Goal: Task Accomplishment & Management: Manage account settings

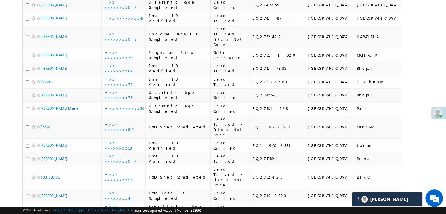
scroll to position [293, 0]
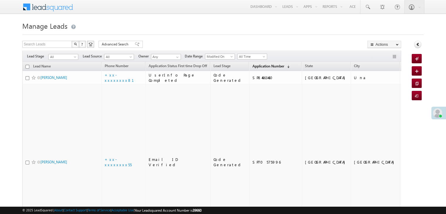
click at [253, 67] on span "Application Number" at bounding box center [268, 66] width 32 height 4
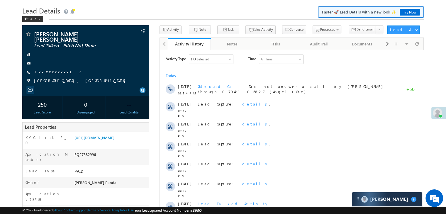
scroll to position [59, 0]
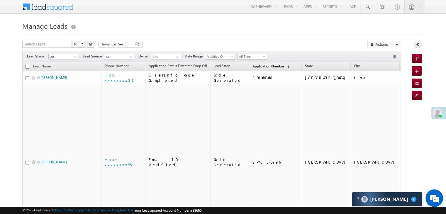
click at [255, 64] on span "Application Number" at bounding box center [268, 66] width 32 height 4
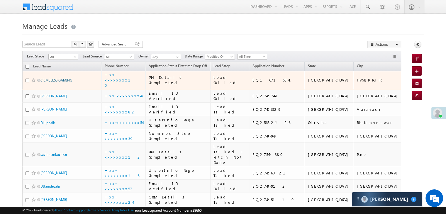
click at [68, 82] on link "CRIMELESS GAMING" at bounding box center [56, 80] width 32 height 4
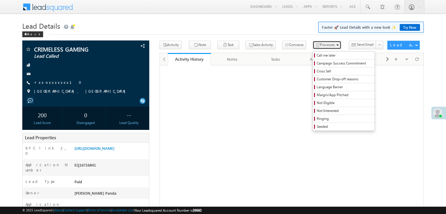
click at [320, 43] on span "Processes" at bounding box center [327, 45] width 15 height 4
click at [317, 53] on span "Call me later" at bounding box center [345, 55] width 56 height 5
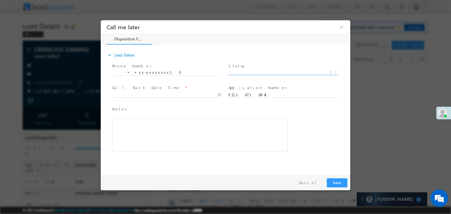
click at [286, 71] on span "X" at bounding box center [282, 72] width 109 height 6
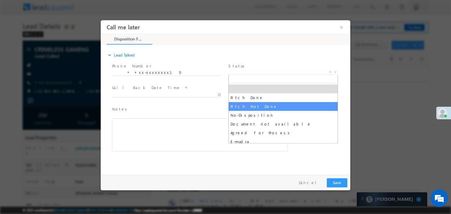
select select "Pitch Not Done"
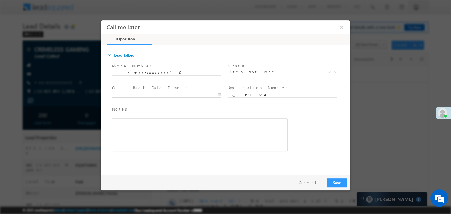
type input "08/24/25 3:46 PM"
click at [188, 96] on input "08/24/25 3:46 PM" at bounding box center [166, 95] width 109 height 6
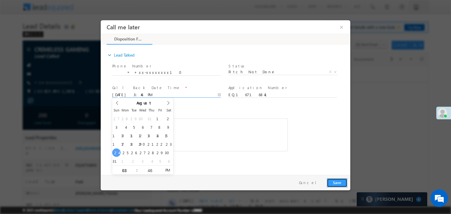
click at [337, 183] on button "Save" at bounding box center [336, 182] width 21 height 9
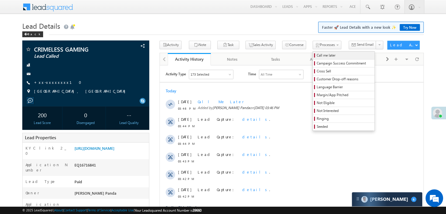
click at [317, 54] on span "Call me later" at bounding box center [345, 55] width 56 height 5
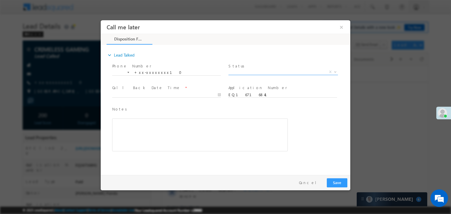
click at [290, 74] on span "X" at bounding box center [282, 72] width 109 height 6
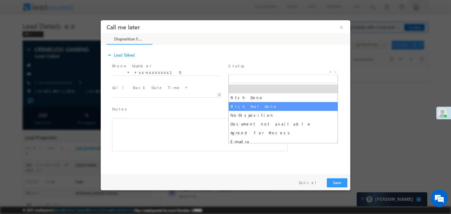
select select "Pitch Not Done"
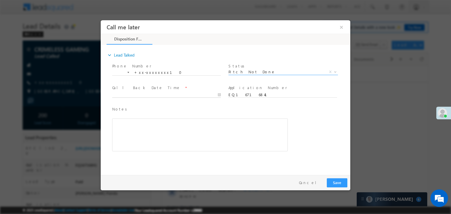
type input "08/24/25 3:47 PM"
click at [160, 94] on input "08/24/25 3:47 PM" at bounding box center [166, 95] width 109 height 6
click at [336, 182] on button "Save" at bounding box center [336, 182] width 21 height 9
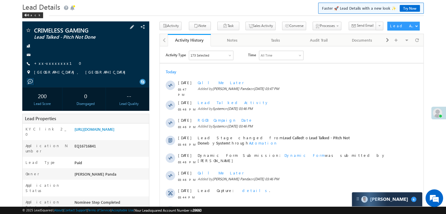
scroll to position [29, 0]
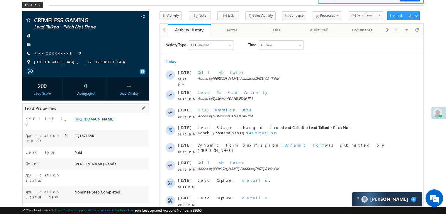
click at [114, 121] on link "[URL][DOMAIN_NAME]" at bounding box center [95, 118] width 40 height 5
click at [46, 53] on link "+xx-xxxxxxxx10" at bounding box center [59, 52] width 51 height 5
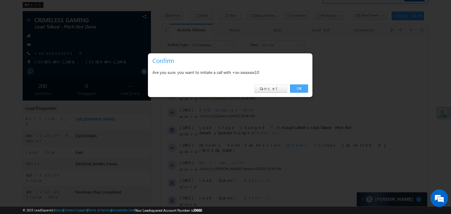
click at [298, 89] on link "OK" at bounding box center [299, 88] width 18 height 8
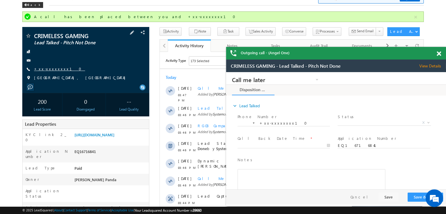
click at [50, 67] on link "+xx-xxxxxxxx10" at bounding box center [59, 68] width 51 height 5
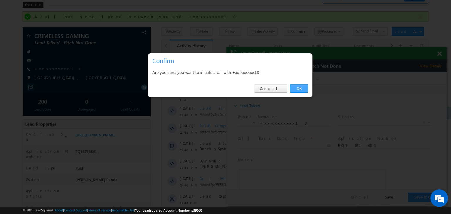
click at [301, 87] on link "OK" at bounding box center [299, 88] width 18 height 8
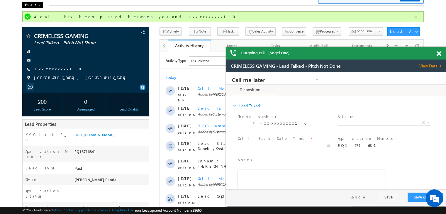
click at [0, 0] on div "Back" at bounding box center [0, 0] width 0 height 0
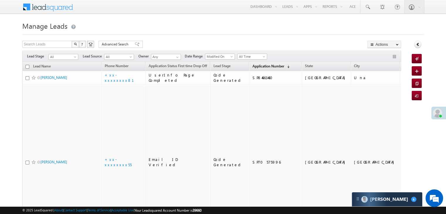
click at [252, 66] on span "Application Number" at bounding box center [268, 66] width 32 height 4
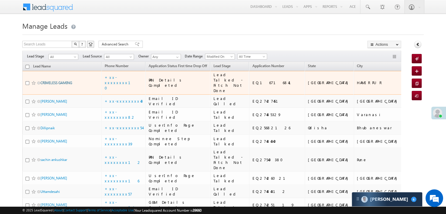
click at [56, 85] on link "CRIMELESS GAMING" at bounding box center [56, 83] width 32 height 4
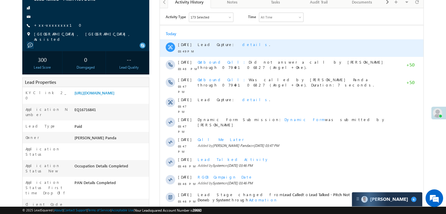
scroll to position [59, 0]
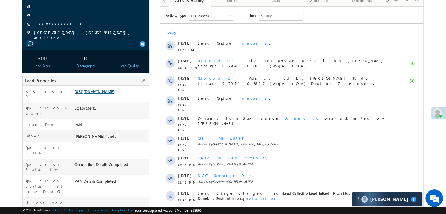
click at [114, 93] on link "[URL][DOMAIN_NAME]" at bounding box center [95, 91] width 40 height 5
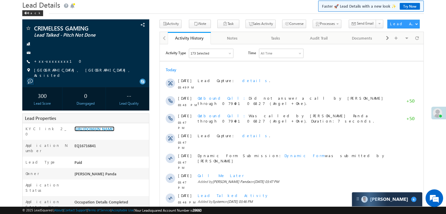
scroll to position [0, 0]
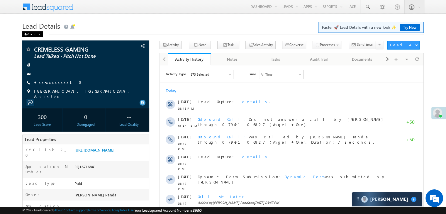
click at [30, 35] on div "Back" at bounding box center [32, 34] width 21 height 6
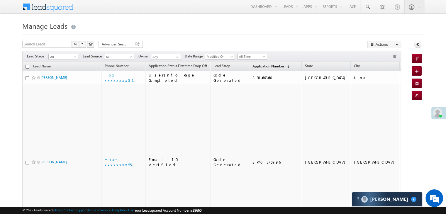
click at [254, 70] on link "Application Number (sorted descending)" at bounding box center [270, 67] width 43 height 8
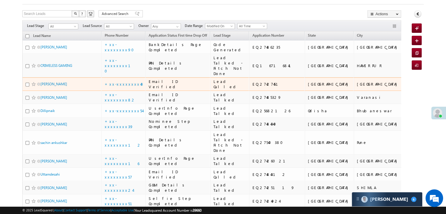
scroll to position [59, 0]
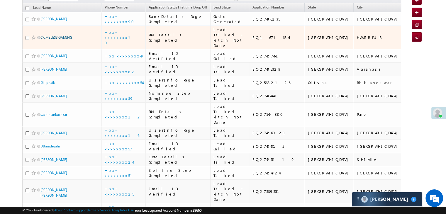
click at [64, 40] on link "CRIMELESS GAMING" at bounding box center [56, 37] width 32 height 4
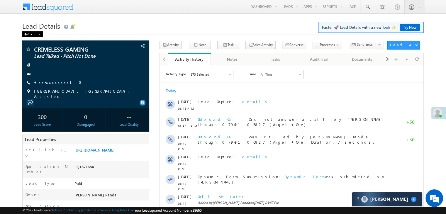
click at [34, 35] on div "Back" at bounding box center [32, 34] width 21 height 6
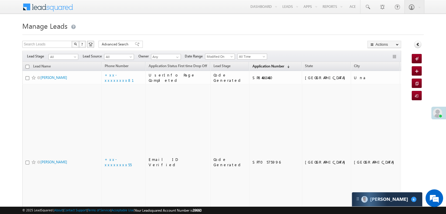
click at [255, 68] on span "Application Number" at bounding box center [268, 66] width 32 height 4
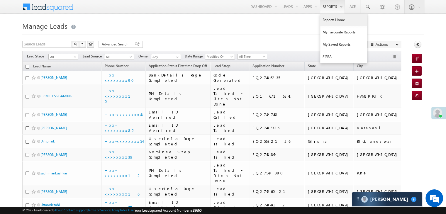
click at [332, 19] on link "Reports Home" at bounding box center [343, 20] width 47 height 12
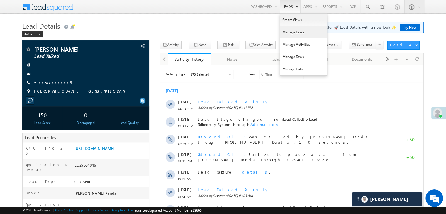
click at [289, 32] on link "Manage Leads" at bounding box center [303, 32] width 47 height 12
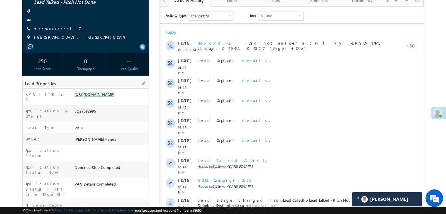
click at [107, 94] on link "[URL][DOMAIN_NAME]" at bounding box center [95, 94] width 40 height 5
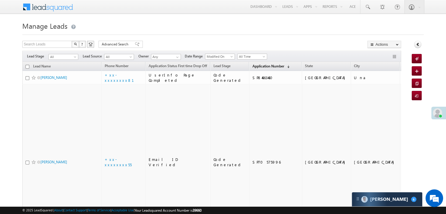
click at [254, 65] on span "Application Number" at bounding box center [268, 66] width 32 height 4
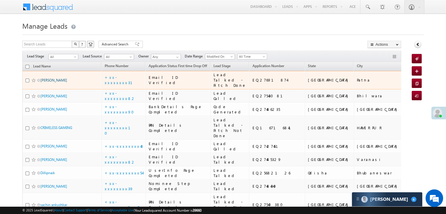
click at [56, 82] on link "BIVEK KUMAR MANDAL" at bounding box center [53, 80] width 27 height 4
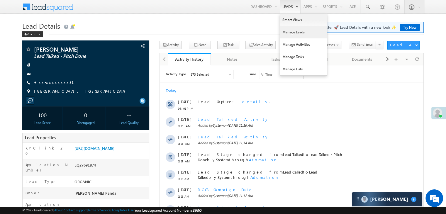
click at [288, 31] on link "Manage Leads" at bounding box center [303, 32] width 47 height 12
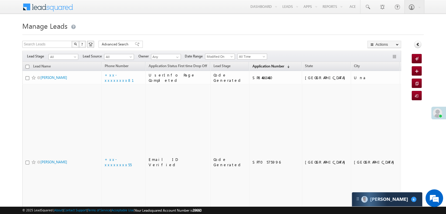
click at [263, 67] on span "Application Number" at bounding box center [268, 66] width 32 height 4
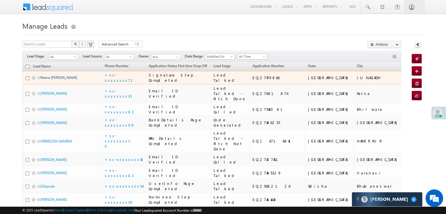
click at [59, 80] on link "Reena [PERSON_NAME]" at bounding box center [58, 77] width 37 height 4
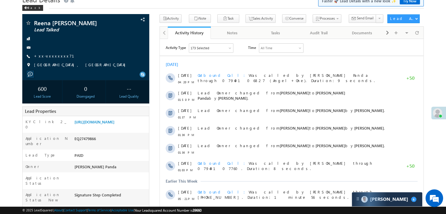
scroll to position [59, 0]
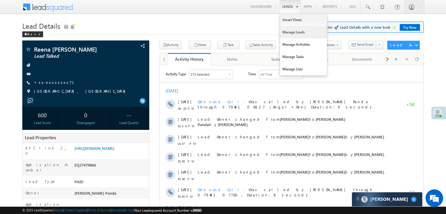
click at [286, 33] on link "Manage Leads" at bounding box center [303, 32] width 47 height 12
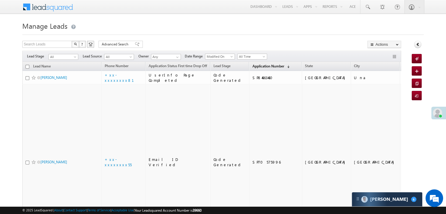
click at [260, 65] on span "Application Number" at bounding box center [268, 66] width 32 height 4
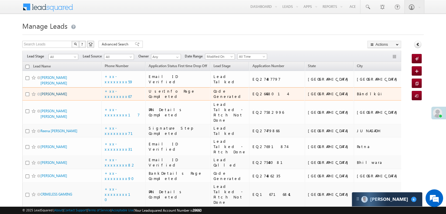
click at [46, 96] on link "[PERSON_NAME]" at bounding box center [53, 94] width 27 height 4
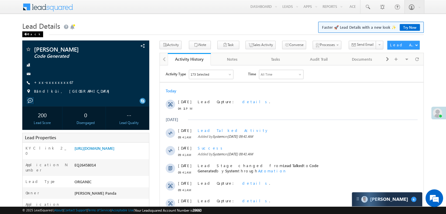
click at [30, 33] on div "Back" at bounding box center [32, 34] width 21 height 6
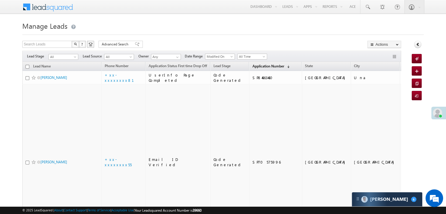
click at [255, 67] on span "Application Number" at bounding box center [268, 66] width 32 height 4
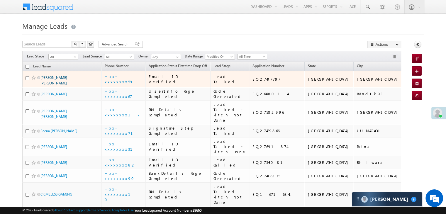
click at [60, 85] on link "Sarthak santosh kadam" at bounding box center [53, 80] width 27 height 10
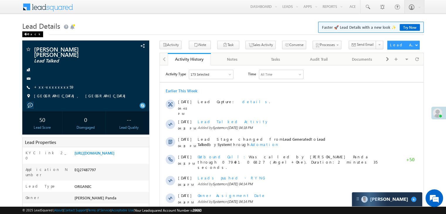
click at [31, 35] on div "Back" at bounding box center [32, 34] width 21 height 6
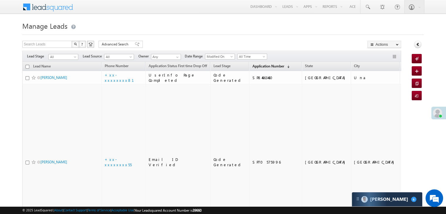
click at [255, 63] on link "Application Number (sorted descending)" at bounding box center [270, 67] width 43 height 8
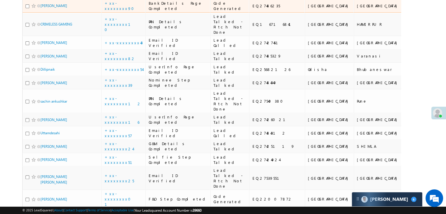
scroll to position [205, 0]
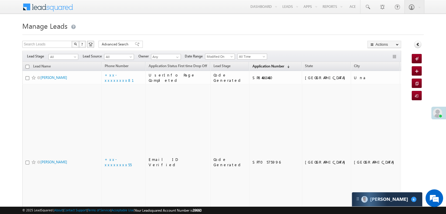
click at [258, 67] on span "Application Number" at bounding box center [268, 66] width 32 height 4
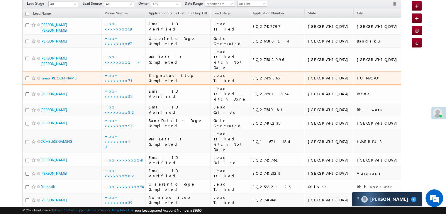
scroll to position [59, 0]
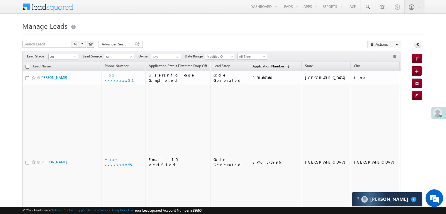
click at [258, 65] on span "Application Number" at bounding box center [268, 66] width 32 height 4
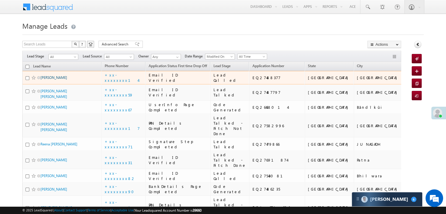
click at [53, 80] on link "[PERSON_NAME]" at bounding box center [53, 77] width 27 height 4
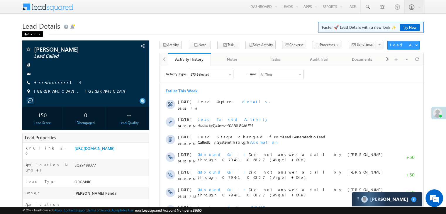
click at [30, 37] on div "Back" at bounding box center [32, 34] width 21 height 6
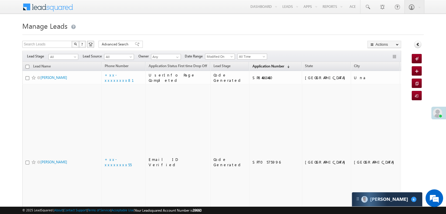
click at [258, 66] on span "Application Number" at bounding box center [268, 66] width 32 height 4
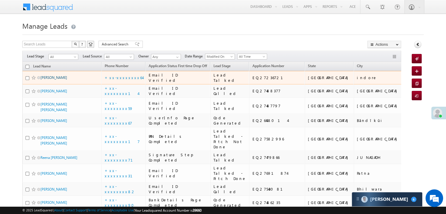
click at [46, 80] on link "[PERSON_NAME]" at bounding box center [53, 77] width 27 height 4
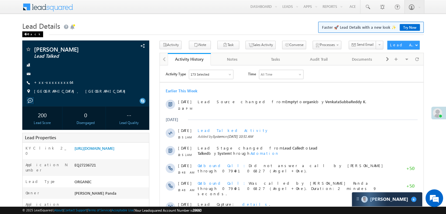
click at [27, 33] on span at bounding box center [26, 34] width 4 height 3
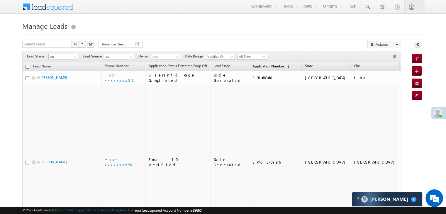
click at [253, 65] on span "Application Number" at bounding box center [268, 66] width 32 height 4
click at [257, 66] on span "Application Number" at bounding box center [268, 66] width 32 height 4
click at [259, 68] on span "Application Number" at bounding box center [268, 66] width 32 height 4
click at [256, 68] on span "Application Number" at bounding box center [268, 66] width 32 height 4
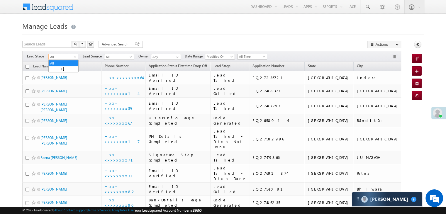
click at [74, 57] on span at bounding box center [75, 58] width 5 height 5
click at [65, 67] on link "Lead Generated" at bounding box center [64, 69] width 30 height 5
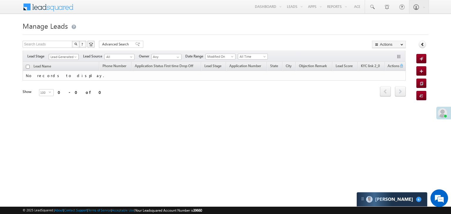
click at [75, 58] on span at bounding box center [76, 58] width 5 height 5
click at [66, 61] on link "All" at bounding box center [64, 63] width 30 height 5
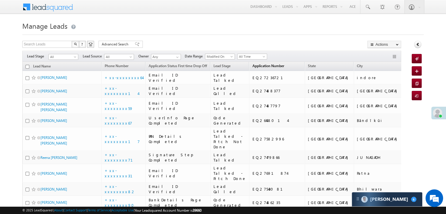
click at [254, 66] on span "Application Number" at bounding box center [268, 66] width 32 height 4
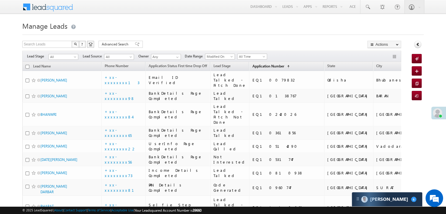
click at [254, 65] on span "Application Number" at bounding box center [268, 66] width 32 height 4
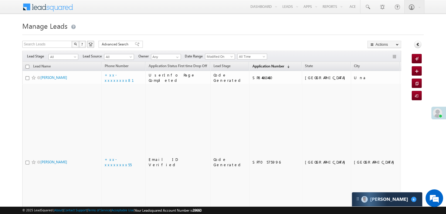
click at [254, 65] on span "Application Number" at bounding box center [268, 66] width 32 height 4
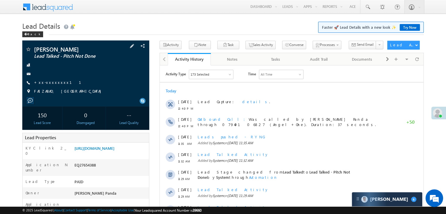
scroll to position [88, 0]
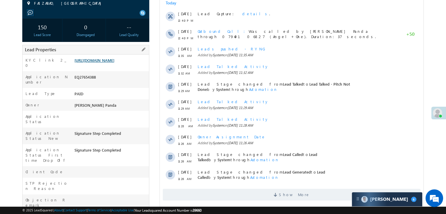
click at [113, 63] on link "[URL][DOMAIN_NAME]" at bounding box center [95, 60] width 40 height 5
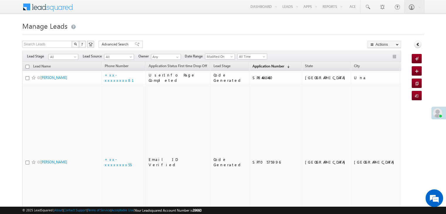
click at [256, 67] on span "Application Number" at bounding box center [268, 66] width 32 height 4
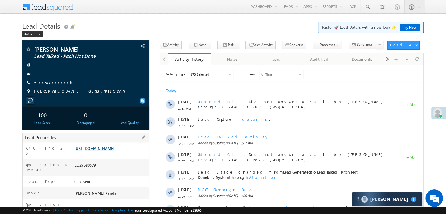
click at [114, 151] on link "[URL][DOMAIN_NAME]" at bounding box center [95, 148] width 40 height 5
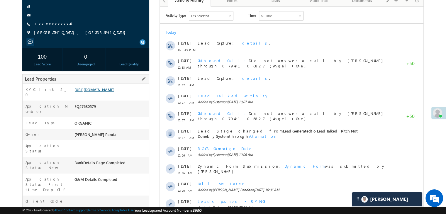
click at [114, 92] on link "[URL][DOMAIN_NAME]" at bounding box center [95, 89] width 40 height 5
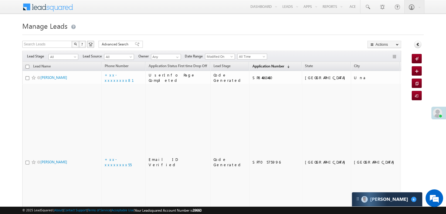
click at [252, 66] on span "Application Number" at bounding box center [268, 66] width 32 height 4
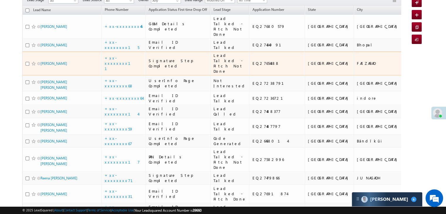
scroll to position [59, 0]
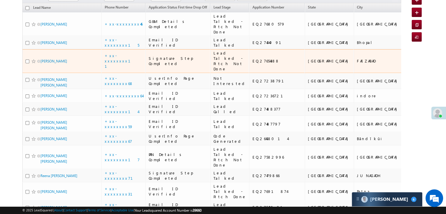
click at [171, 73] on td "Signature Step Completed" at bounding box center [177, 61] width 65 height 24
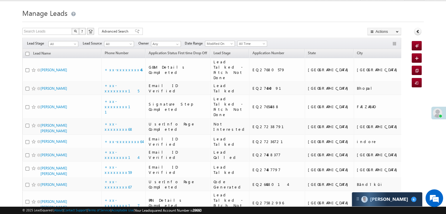
scroll to position [0, 0]
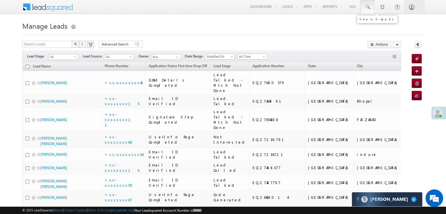
click at [368, 6] on span at bounding box center [368, 7] width 6 height 6
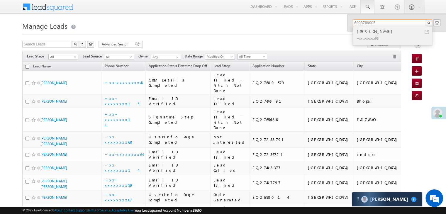
type input "6003769905"
click at [364, 31] on div "[PERSON_NAME]" at bounding box center [395, 31] width 79 height 6
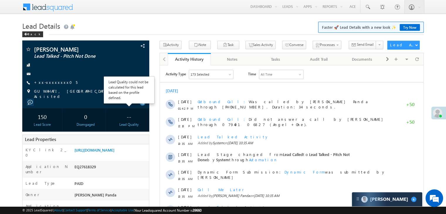
scroll to position [59, 0]
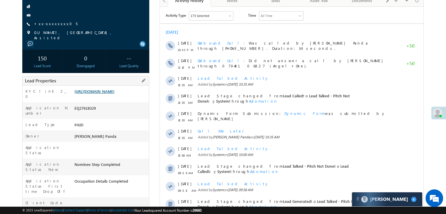
click at [114, 94] on link "[URL][DOMAIN_NAME]" at bounding box center [95, 91] width 40 height 5
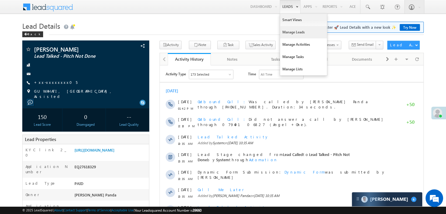
click at [292, 32] on link "Manage Leads" at bounding box center [303, 32] width 47 height 12
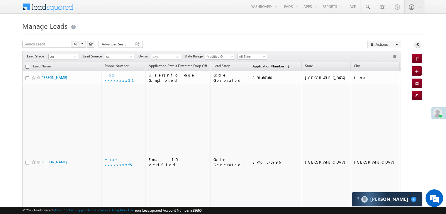
click at [258, 67] on span "Application Number" at bounding box center [268, 66] width 32 height 4
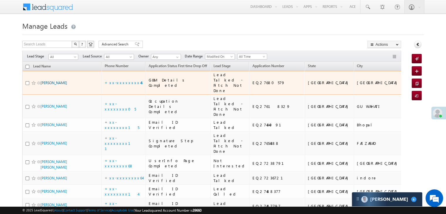
click at [46, 85] on link "[PERSON_NAME]" at bounding box center [53, 83] width 27 height 4
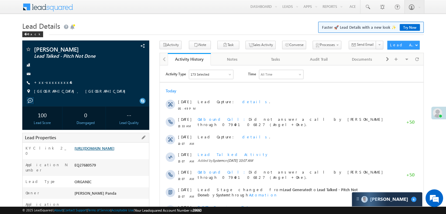
click at [114, 151] on link "[URL][DOMAIN_NAME]" at bounding box center [95, 148] width 40 height 5
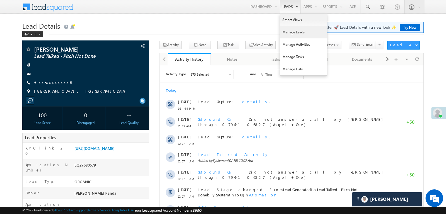
click at [290, 32] on link "Manage Leads" at bounding box center [303, 32] width 47 height 12
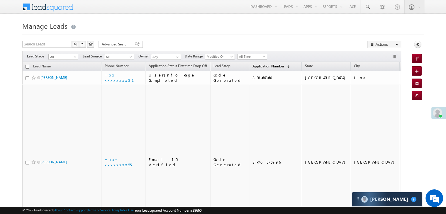
click at [259, 66] on span "Application Number" at bounding box center [268, 66] width 32 height 4
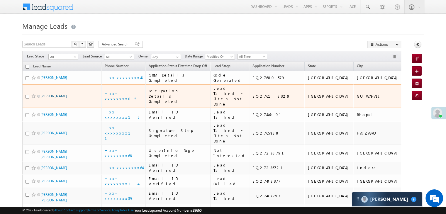
click at [60, 98] on link "Suresh Thakuria" at bounding box center [53, 96] width 27 height 4
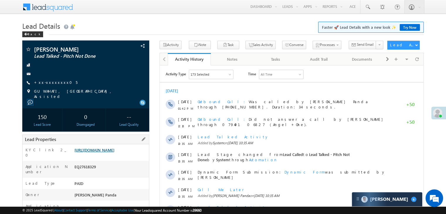
click at [114, 152] on link "https://angelbroking1-pk3em7sa.customui-test.leadsquared.com?leadId=b9220371-1a…" at bounding box center [95, 150] width 40 height 5
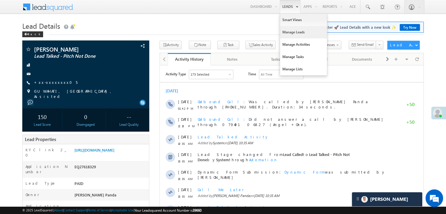
click at [293, 32] on link "Manage Leads" at bounding box center [303, 32] width 47 height 12
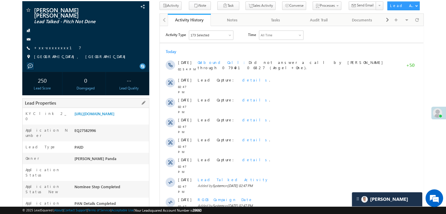
scroll to position [29, 0]
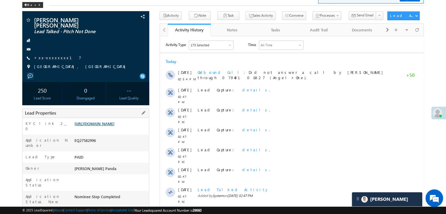
click at [114, 121] on link "[URL][DOMAIN_NAME]" at bounding box center [95, 123] width 40 height 5
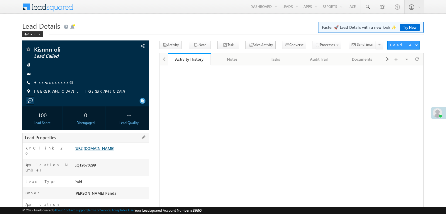
drag, startPoint x: 0, startPoint y: 0, endPoint x: 104, endPoint y: 154, distance: 185.7
click at [104, 151] on link "[URL][DOMAIN_NAME]" at bounding box center [95, 148] width 40 height 5
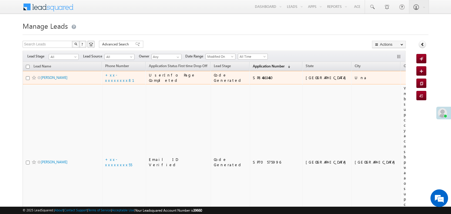
click at [253, 68] on span "Application Number" at bounding box center [269, 66] width 32 height 4
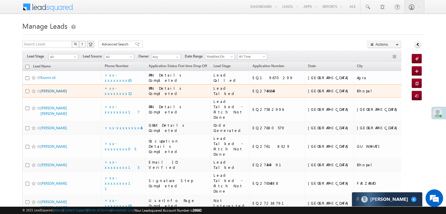
click at [45, 93] on link "[PERSON_NAME]" at bounding box center [53, 91] width 27 height 4
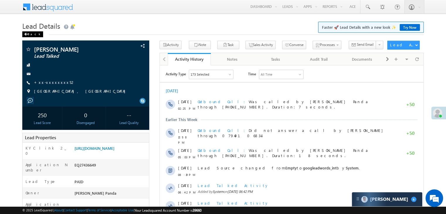
click at [31, 35] on div "Back" at bounding box center [32, 34] width 21 height 6
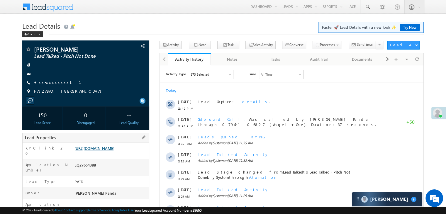
click at [100, 151] on link "[URL][DOMAIN_NAME]" at bounding box center [95, 148] width 40 height 5
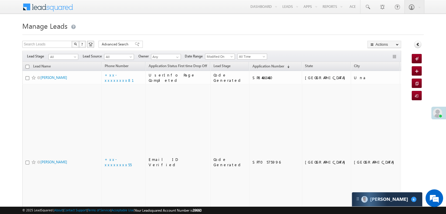
click at [438, 112] on span at bounding box center [437, 112] width 9 height 9
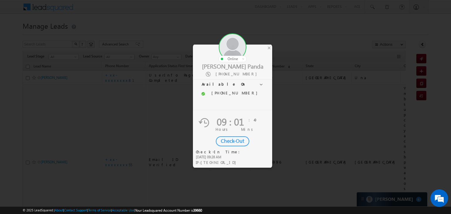
click at [228, 141] on div "Check-Out" at bounding box center [232, 141] width 33 height 10
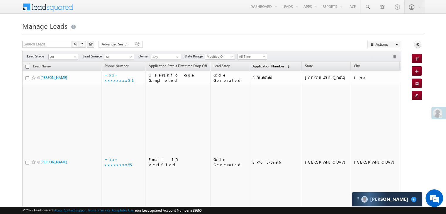
click at [252, 67] on span "Application Number" at bounding box center [268, 66] width 32 height 4
click at [257, 65] on span "Application Number" at bounding box center [268, 66] width 32 height 4
click at [262, 66] on span "Application Number" at bounding box center [268, 66] width 32 height 4
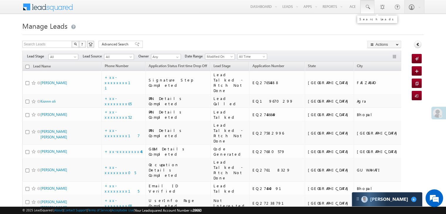
click at [367, 5] on span at bounding box center [368, 7] width 6 height 6
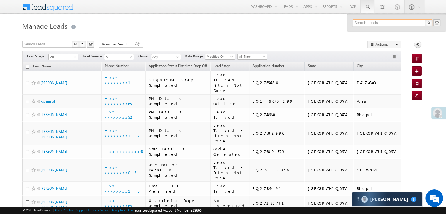
paste input "9647087094"
type input "9647087094"
click at [370, 32] on div "SK KAUSSAR HOSSIN" at bounding box center [395, 31] width 79 height 6
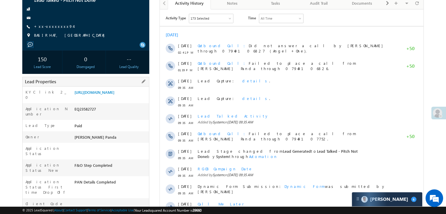
scroll to position [59, 0]
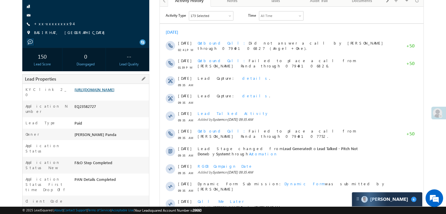
click at [114, 92] on link "[URL][DOMAIN_NAME]" at bounding box center [95, 89] width 40 height 5
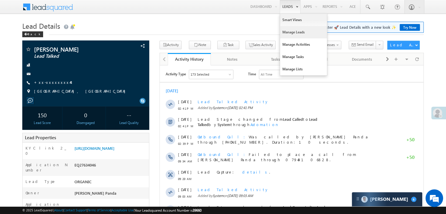
click at [285, 31] on link "Manage Leads" at bounding box center [303, 32] width 47 height 12
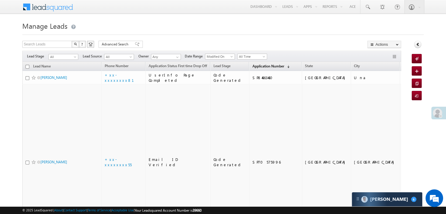
click at [259, 64] on span "Application Number" at bounding box center [268, 66] width 32 height 4
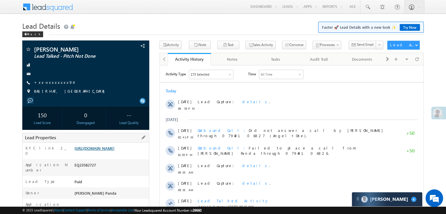
click at [114, 151] on link "[URL][DOMAIN_NAME]" at bounding box center [95, 148] width 40 height 5
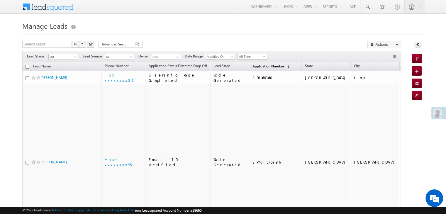
click at [260, 67] on span "Application Number" at bounding box center [268, 66] width 32 height 4
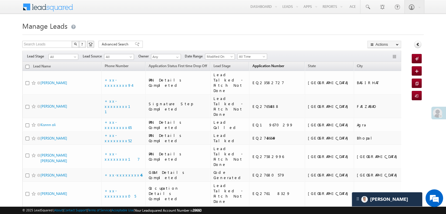
click at [257, 65] on span "Application Number" at bounding box center [268, 66] width 32 height 4
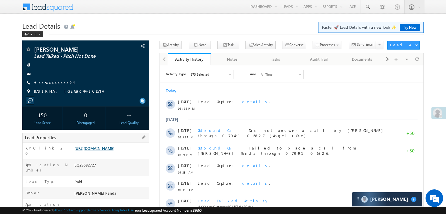
click at [111, 148] on link "[URL][DOMAIN_NAME]" at bounding box center [95, 148] width 40 height 5
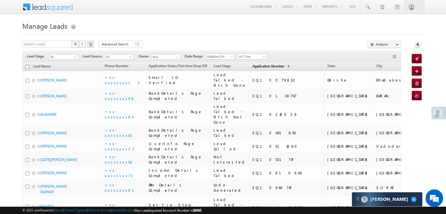
click at [253, 67] on span "Application Number" at bounding box center [268, 66] width 32 height 4
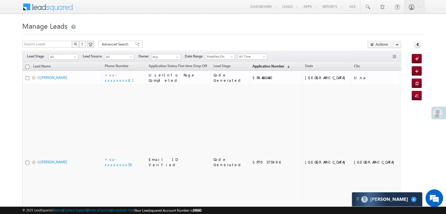
click at [253, 67] on span "Application Number" at bounding box center [268, 66] width 32 height 4
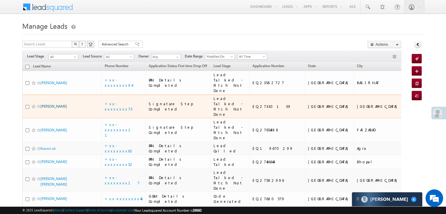
click at [53, 109] on link "[PERSON_NAME]" at bounding box center [53, 106] width 27 height 4
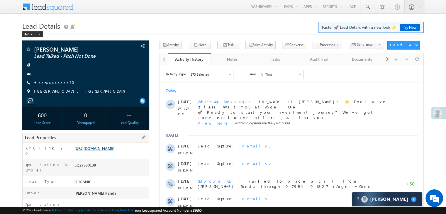
click at [106, 150] on link "[URL][DOMAIN_NAME]" at bounding box center [95, 148] width 40 height 5
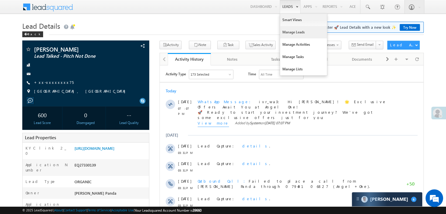
click at [287, 32] on link "Manage Leads" at bounding box center [303, 32] width 47 height 12
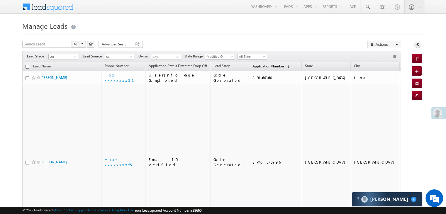
click at [262, 66] on span "Application Number" at bounding box center [268, 66] width 32 height 4
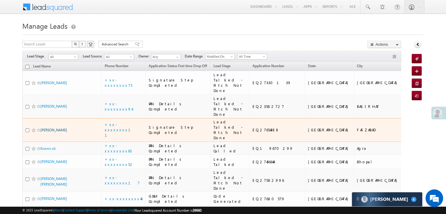
click at [45, 132] on link "[PERSON_NAME]" at bounding box center [53, 130] width 27 height 4
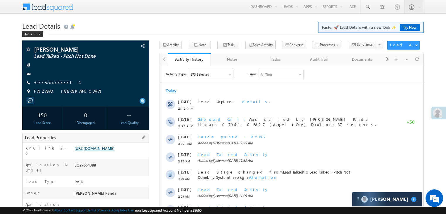
click at [112, 151] on link "[URL][DOMAIN_NAME]" at bounding box center [95, 148] width 40 height 5
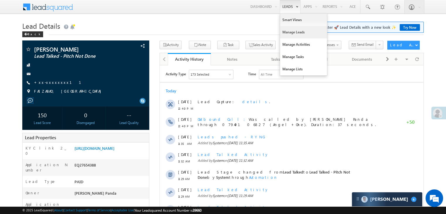
click at [287, 34] on link "Manage Leads" at bounding box center [303, 32] width 47 height 12
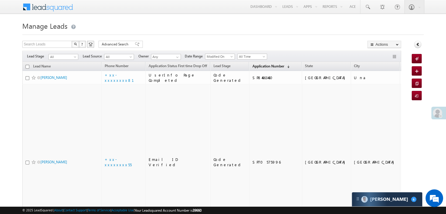
click at [251, 70] on link "Application Number (sorted descending)" at bounding box center [270, 67] width 43 height 8
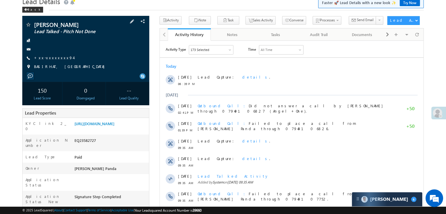
scroll to position [88, 0]
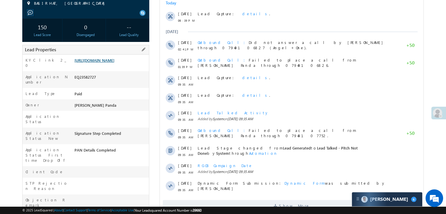
click at [114, 63] on link "[URL][DOMAIN_NAME]" at bounding box center [95, 60] width 40 height 5
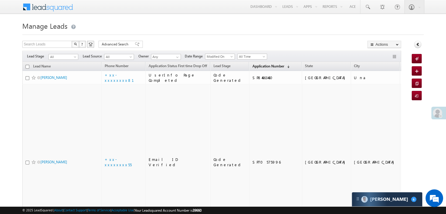
click at [254, 67] on span "Application Number" at bounding box center [268, 66] width 32 height 4
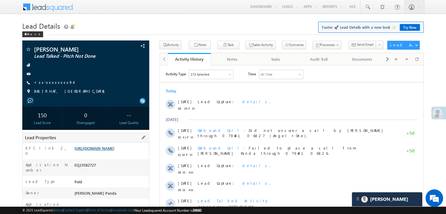
click at [111, 151] on link "https://angelbroking1-pk3em7sa.customui-test.leadsquared.com?leadId=3840b84e-e3…" at bounding box center [95, 148] width 40 height 5
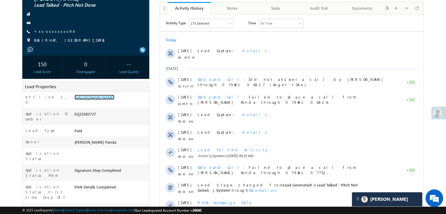
scroll to position [88, 0]
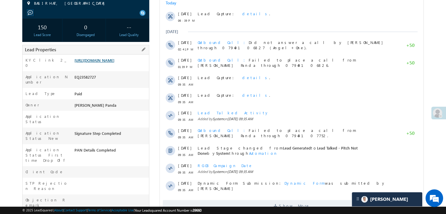
click at [114, 60] on link "[URL][DOMAIN_NAME]" at bounding box center [95, 60] width 40 height 5
click at [117, 66] on div "[URL][DOMAIN_NAME]" at bounding box center [111, 61] width 76 height 8
click at [114, 63] on link "[URL][DOMAIN_NAME]" at bounding box center [95, 60] width 40 height 5
click at [111, 63] on link "[URL][DOMAIN_NAME]" at bounding box center [95, 60] width 40 height 5
click at [105, 63] on link "[URL][DOMAIN_NAME]" at bounding box center [95, 60] width 40 height 5
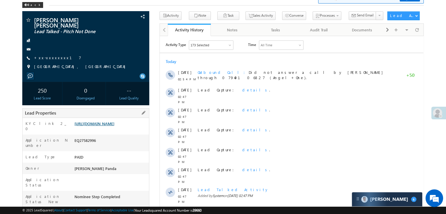
scroll to position [88, 0]
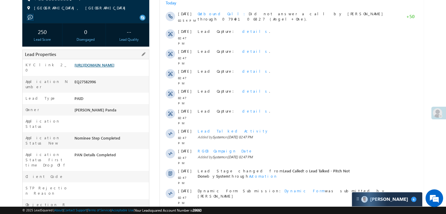
click at [105, 65] on link "[URL][DOMAIN_NAME]" at bounding box center [95, 64] width 40 height 5
click at [111, 67] on link "[URL][DOMAIN_NAME]" at bounding box center [95, 64] width 40 height 5
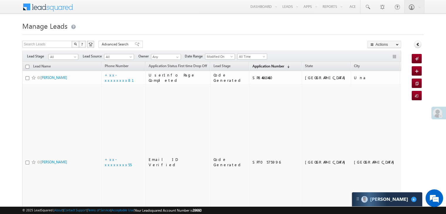
click at [250, 68] on link "Application Number (sorted descending)" at bounding box center [270, 67] width 43 height 8
click at [252, 66] on span "Application Number" at bounding box center [268, 66] width 32 height 4
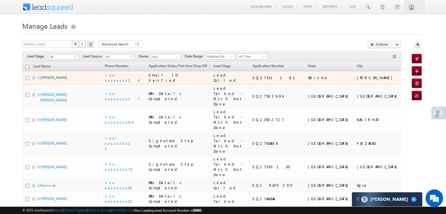
click at [47, 80] on link "[PERSON_NAME]" at bounding box center [53, 77] width 27 height 4
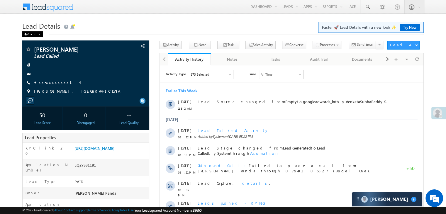
click at [34, 33] on div "Back" at bounding box center [32, 34] width 21 height 6
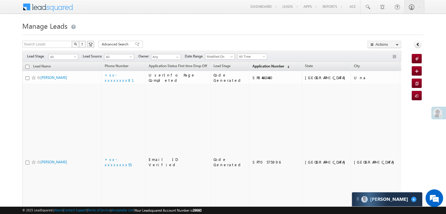
click at [253, 67] on span "Application Number" at bounding box center [268, 66] width 32 height 4
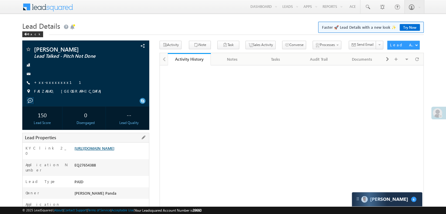
drag, startPoint x: 0, startPoint y: 0, endPoint x: 113, endPoint y: 152, distance: 188.9
click at [113, 151] on link "[URL][DOMAIN_NAME]" at bounding box center [95, 148] width 40 height 5
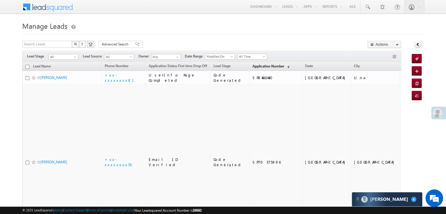
click at [256, 64] on span "Application Number" at bounding box center [268, 66] width 32 height 4
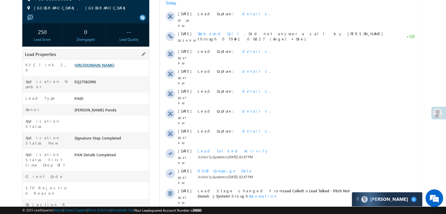
click at [106, 67] on link "[URL][DOMAIN_NAME]" at bounding box center [95, 64] width 40 height 5
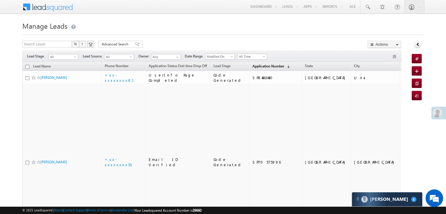
click at [252, 67] on span "Application Number" at bounding box center [268, 66] width 32 height 4
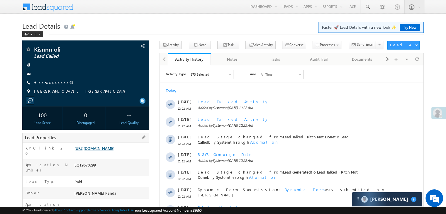
click at [114, 151] on link "[URL][DOMAIN_NAME]" at bounding box center [95, 148] width 40 height 5
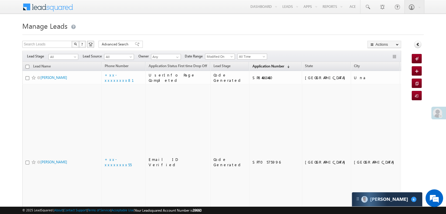
click at [252, 67] on span "Application Number" at bounding box center [268, 66] width 32 height 4
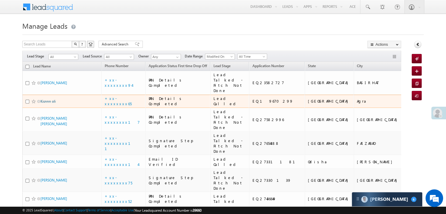
click at [47, 104] on link "Kisnnn oli" at bounding box center [47, 101] width 15 height 4
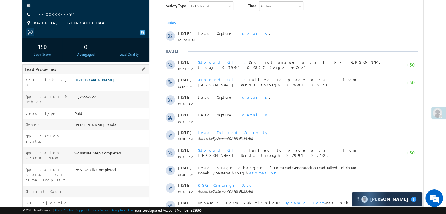
scroll to position [29, 0]
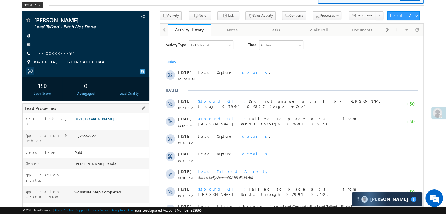
click at [114, 121] on link "[URL][DOMAIN_NAME]" at bounding box center [95, 118] width 40 height 5
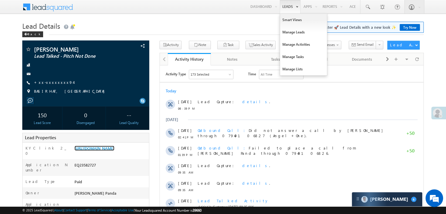
scroll to position [0, 0]
click at [293, 33] on link "Manage Leads" at bounding box center [303, 32] width 47 height 12
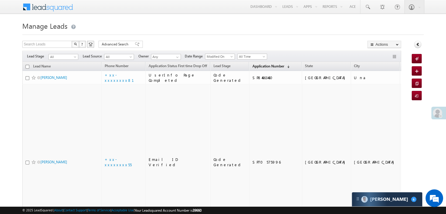
click at [252, 67] on span "Application Number" at bounding box center [268, 66] width 32 height 4
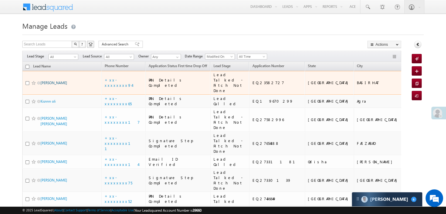
click at [53, 85] on link "[PERSON_NAME]" at bounding box center [53, 83] width 27 height 4
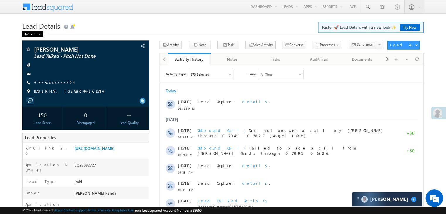
click at [27, 32] on div "Back" at bounding box center [32, 34] width 21 height 6
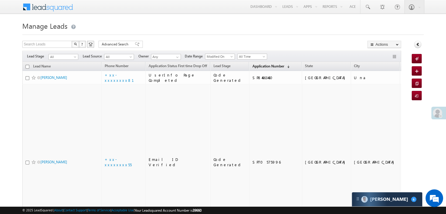
click at [255, 67] on span "Application Number" at bounding box center [268, 66] width 32 height 4
click at [252, 66] on span "Application Number" at bounding box center [268, 66] width 32 height 4
click at [256, 67] on span "Application Number" at bounding box center [268, 66] width 32 height 4
